Goal: Download file/media

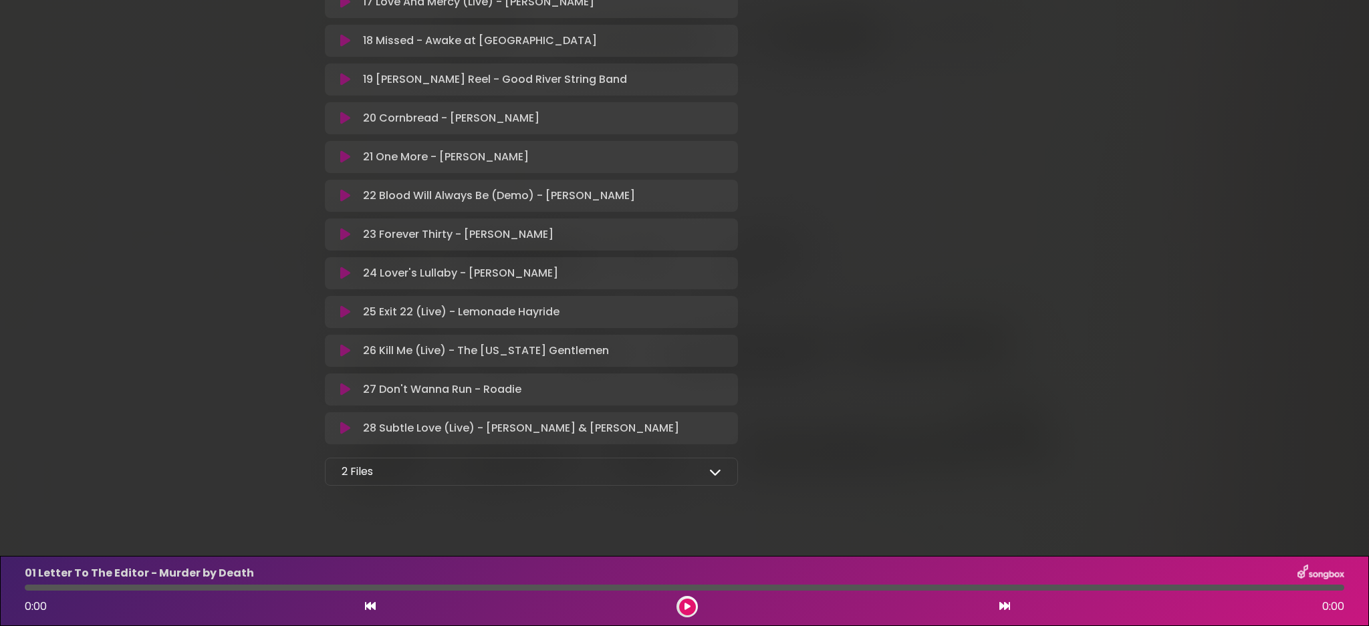
scroll to position [923, 0]
click at [715, 467] on icon at bounding box center [715, 473] width 12 height 12
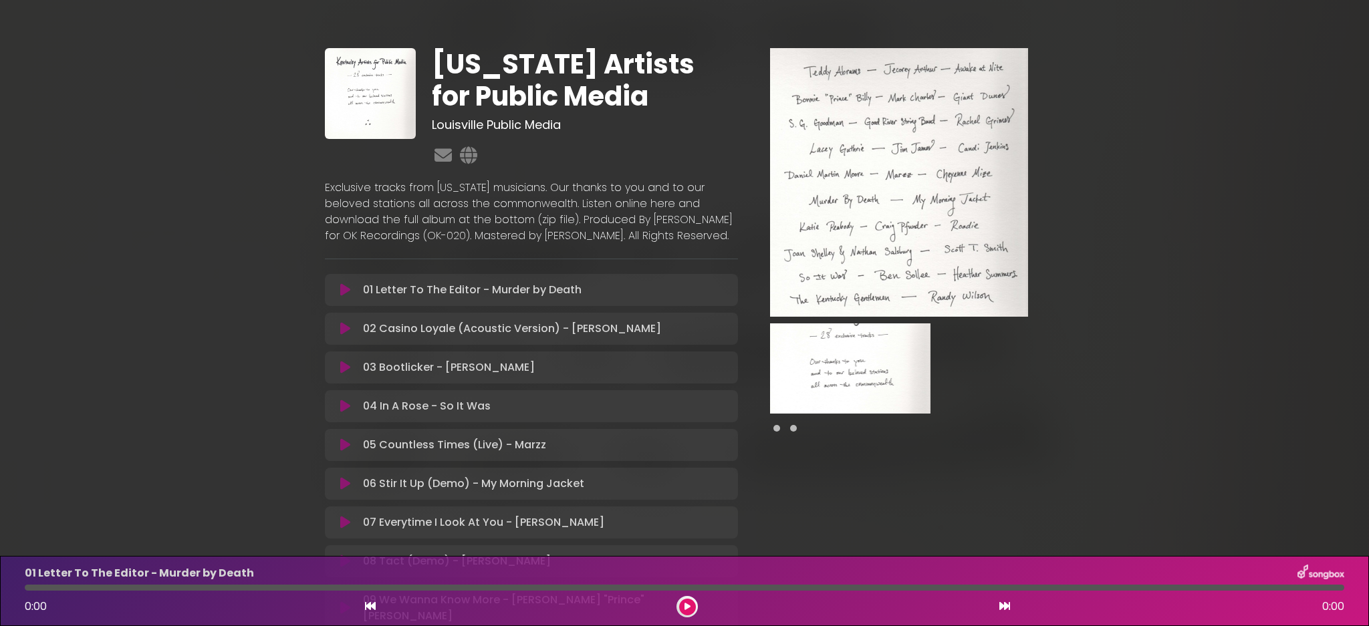
scroll to position [0, 0]
click at [453, 291] on p "01 Letter To The Editor - Murder by Death Loading Track..." at bounding box center [472, 290] width 219 height 16
click at [345, 290] on icon at bounding box center [345, 289] width 10 height 13
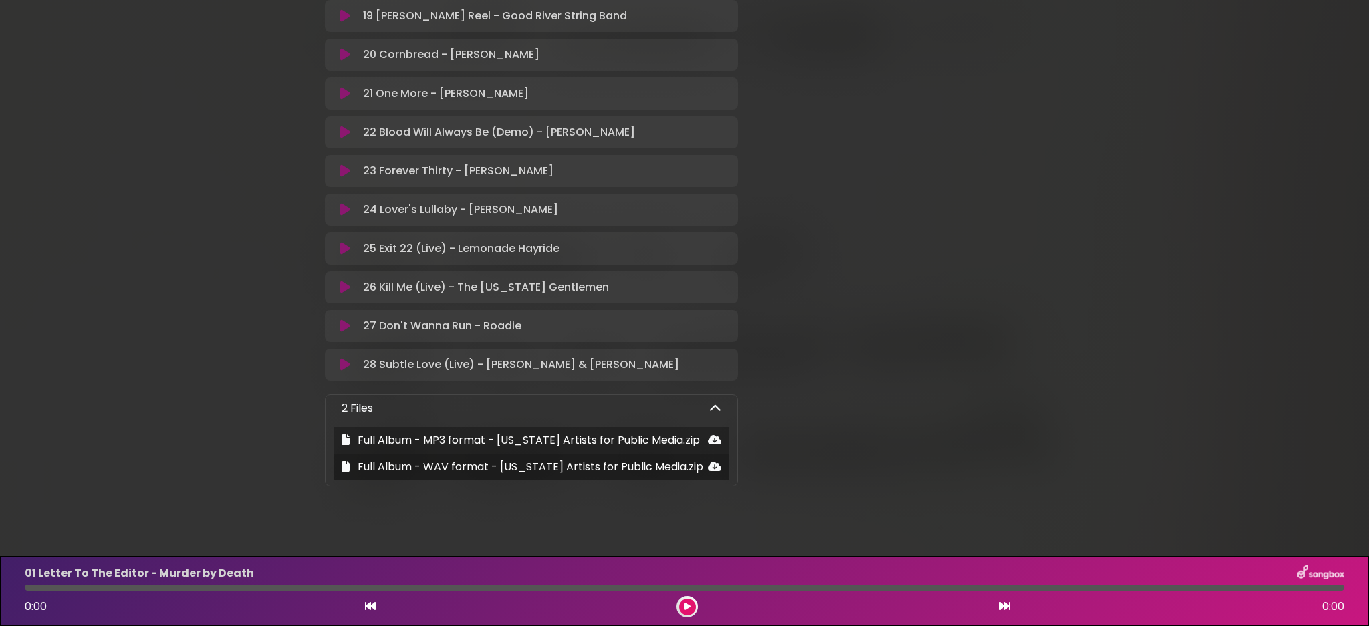
scroll to position [987, 0]
click at [344, 435] on icon at bounding box center [346, 440] width 8 height 11
click at [346, 435] on icon at bounding box center [346, 440] width 8 height 11
click at [388, 433] on span "Full Album - MP3 format - [US_STATE] Artists for Public Media.zip" at bounding box center [529, 440] width 342 height 15
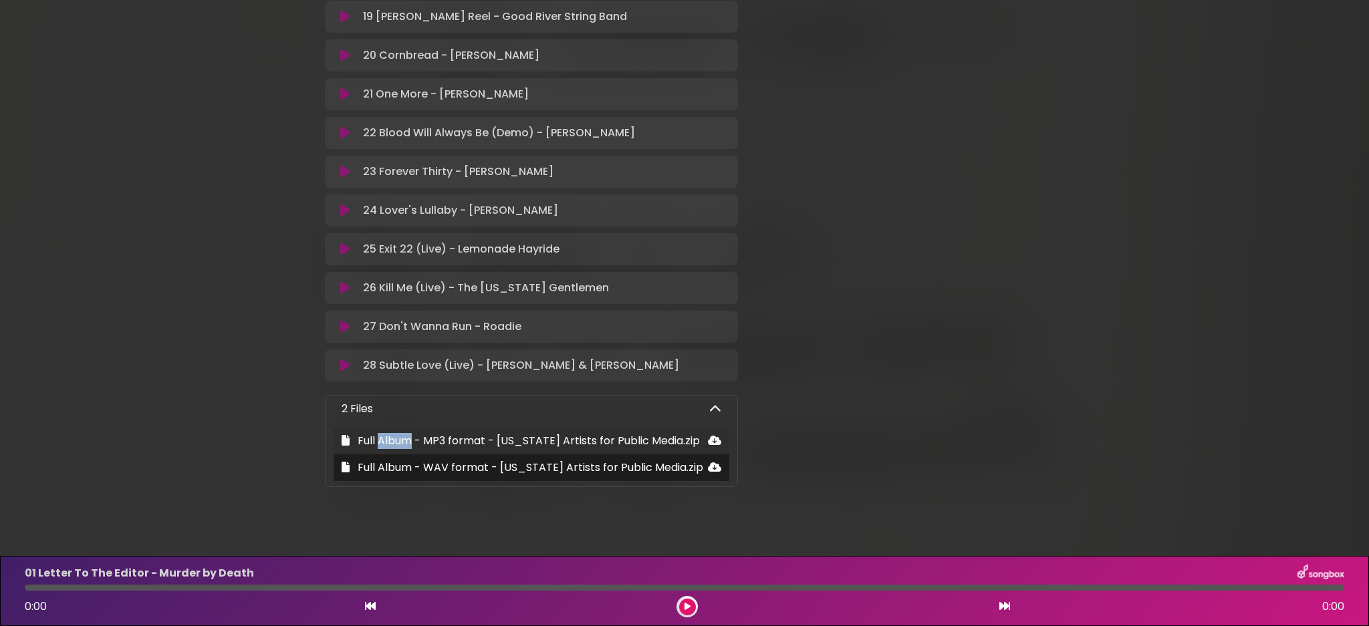
click at [388, 433] on span "Full Album - MP3 format - [US_STATE] Artists for Public Media.zip" at bounding box center [529, 440] width 342 height 15
click at [717, 403] on icon at bounding box center [715, 409] width 12 height 12
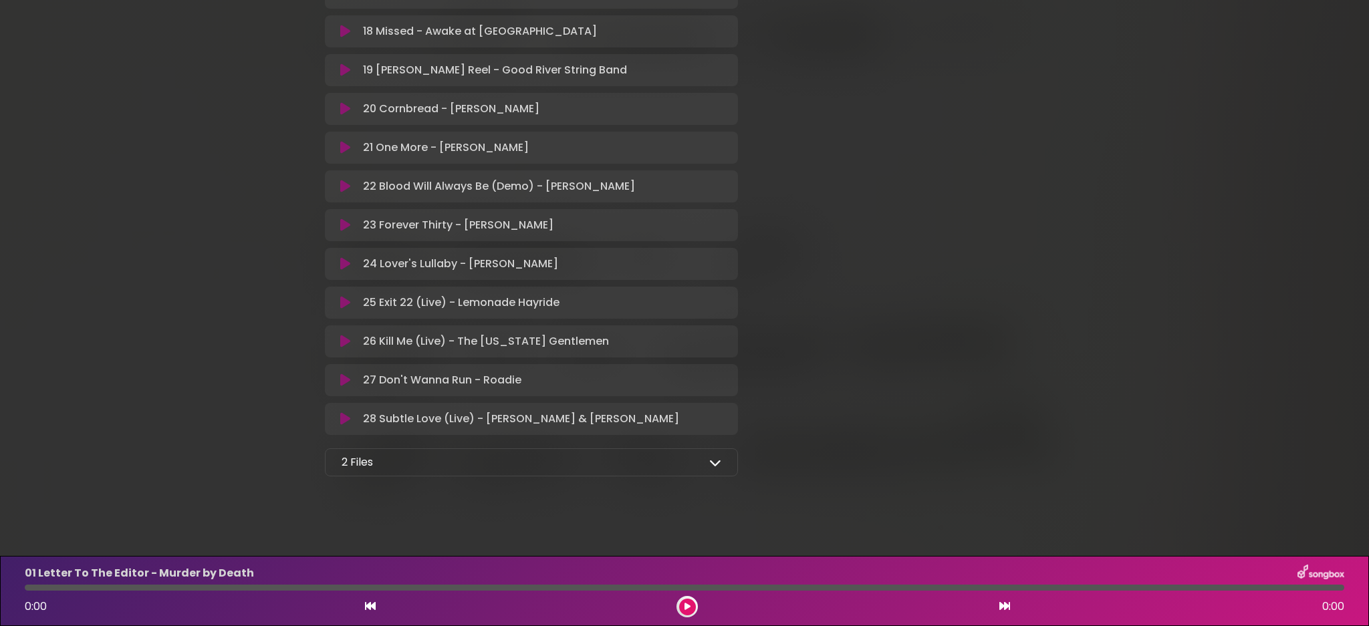
scroll to position [923, 0]
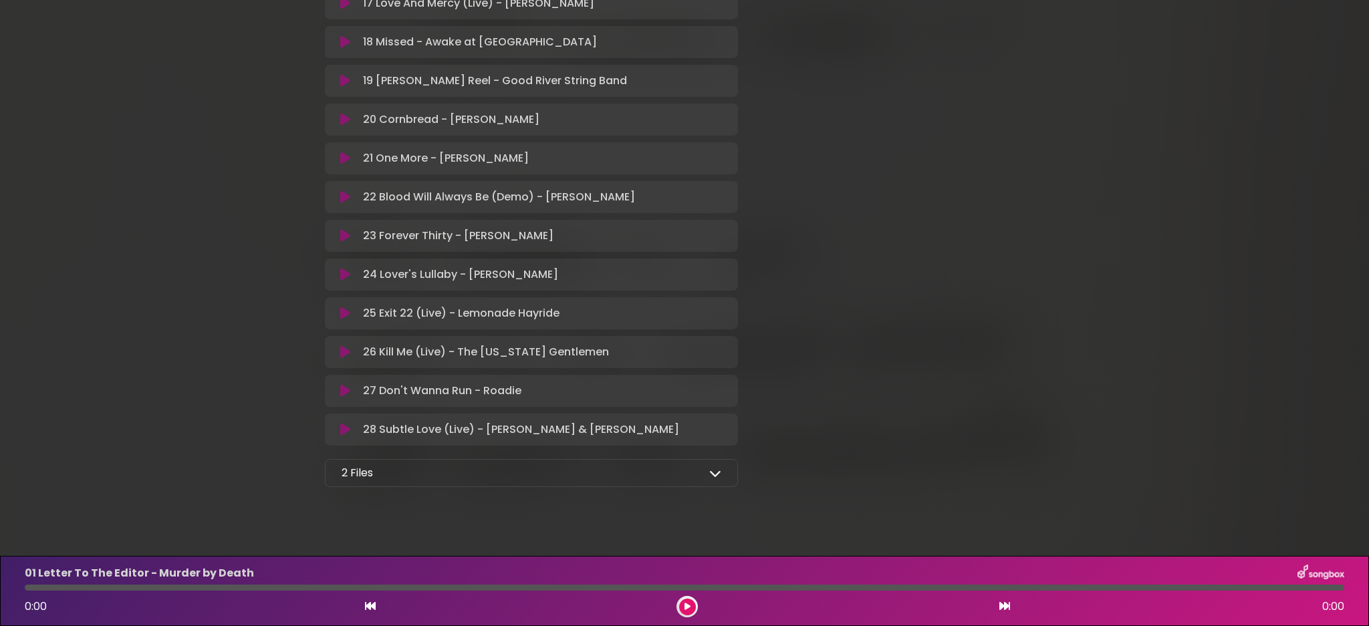
click at [715, 467] on icon at bounding box center [715, 473] width 12 height 12
click at [371, 497] on span "Full Album - MP3 format - [US_STATE] Artists for Public Media.zip" at bounding box center [529, 504] width 342 height 15
click at [344, 499] on icon at bounding box center [346, 504] width 8 height 11
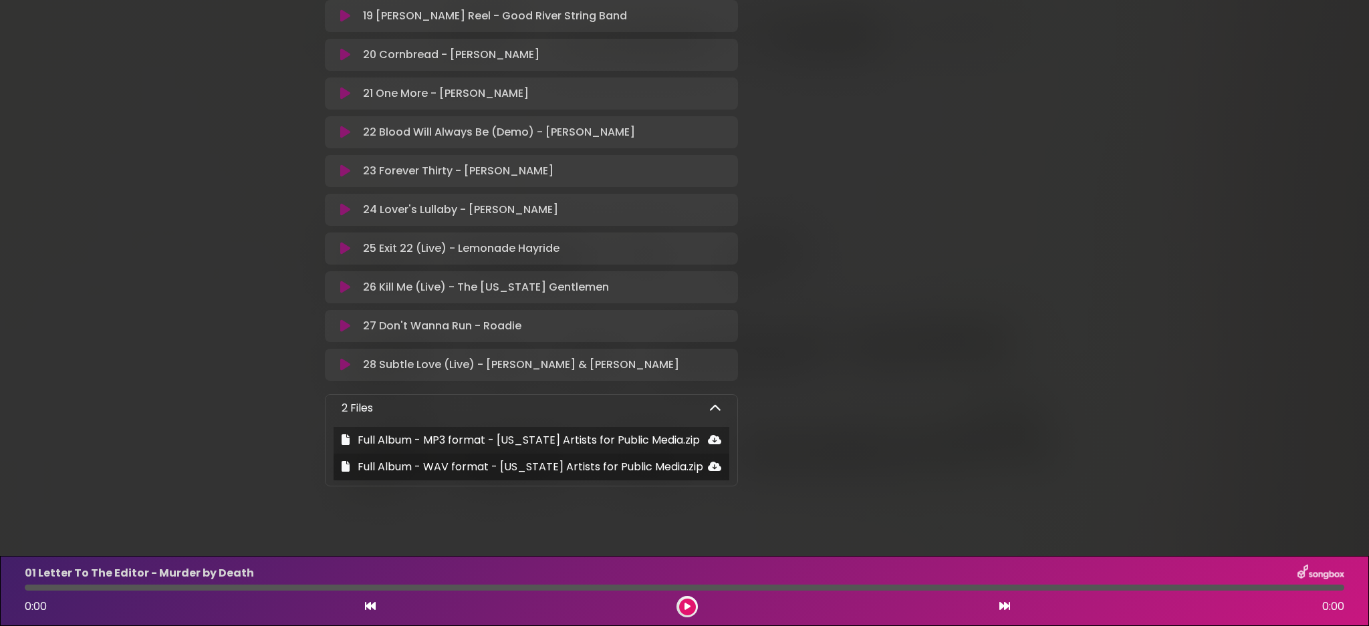
scroll to position [987, 0]
click at [683, 604] on button at bounding box center [687, 607] width 17 height 17
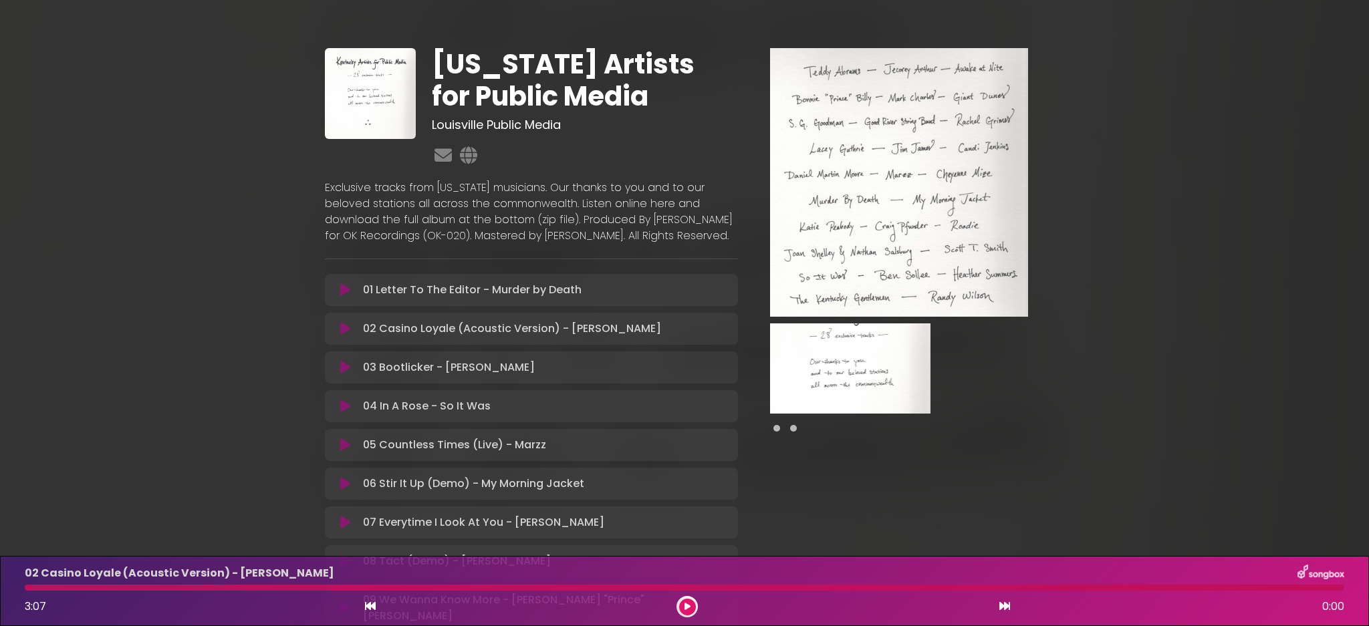
scroll to position [0, 1]
click at [686, 606] on icon at bounding box center [688, 607] width 6 height 8
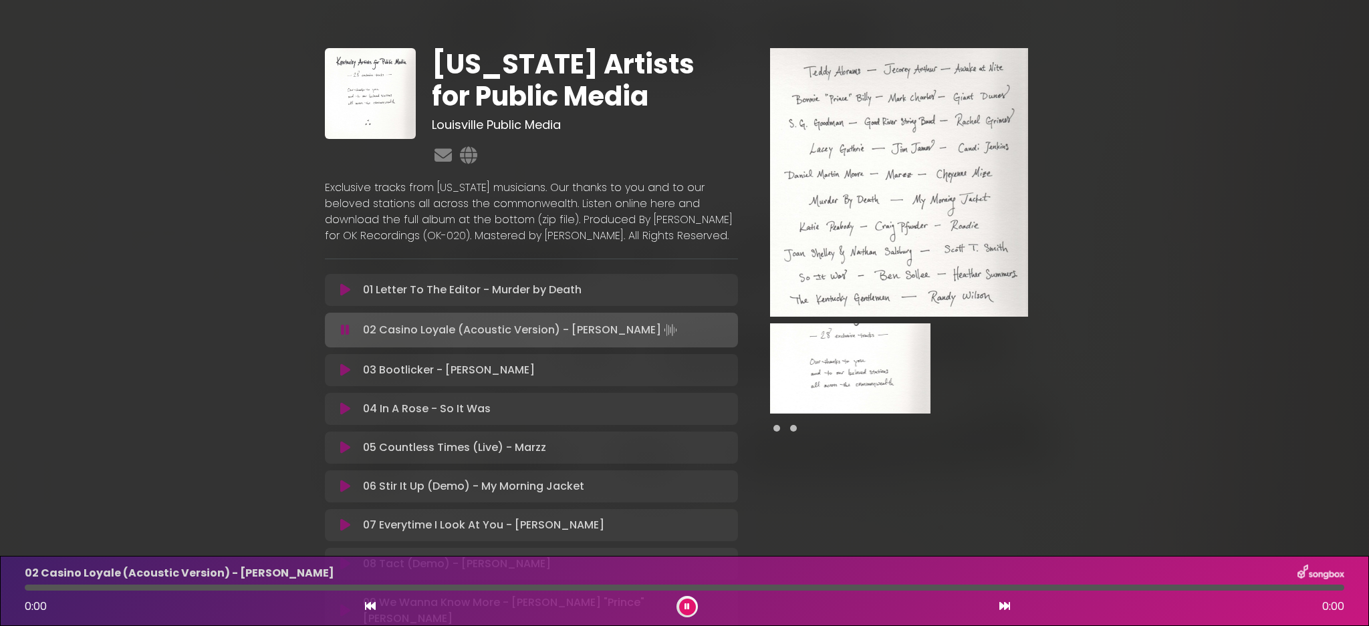
scroll to position [0, 0]
